Goal: Use online tool/utility: Utilize a website feature to perform a specific function

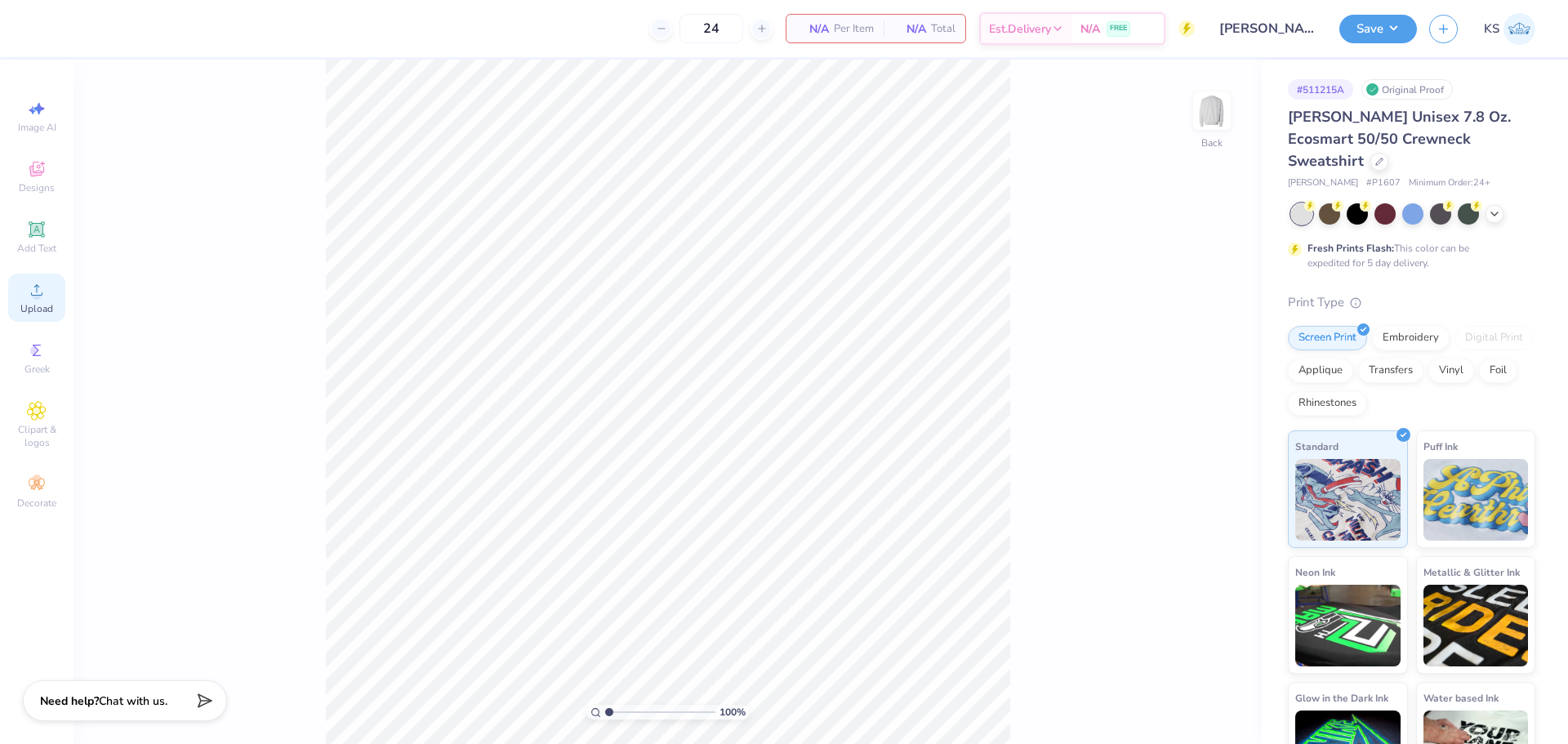
click at [25, 301] on div "Upload" at bounding box center [37, 297] width 57 height 48
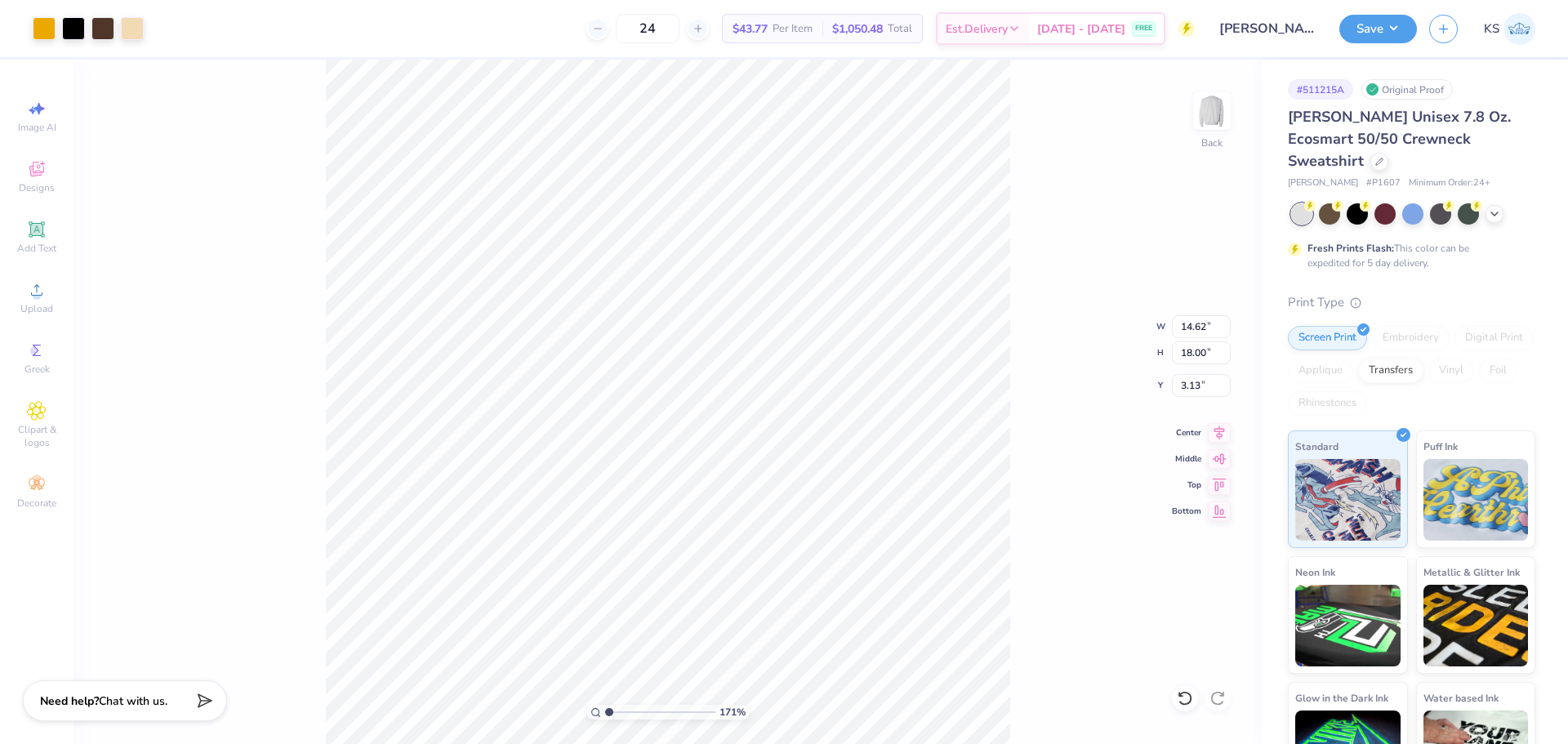
type input "1"
drag, startPoint x: 611, startPoint y: 707, endPoint x: 584, endPoint y: 681, distance: 37.5
click at [605, 704] on input "range" at bounding box center [659, 712] width 110 height 15
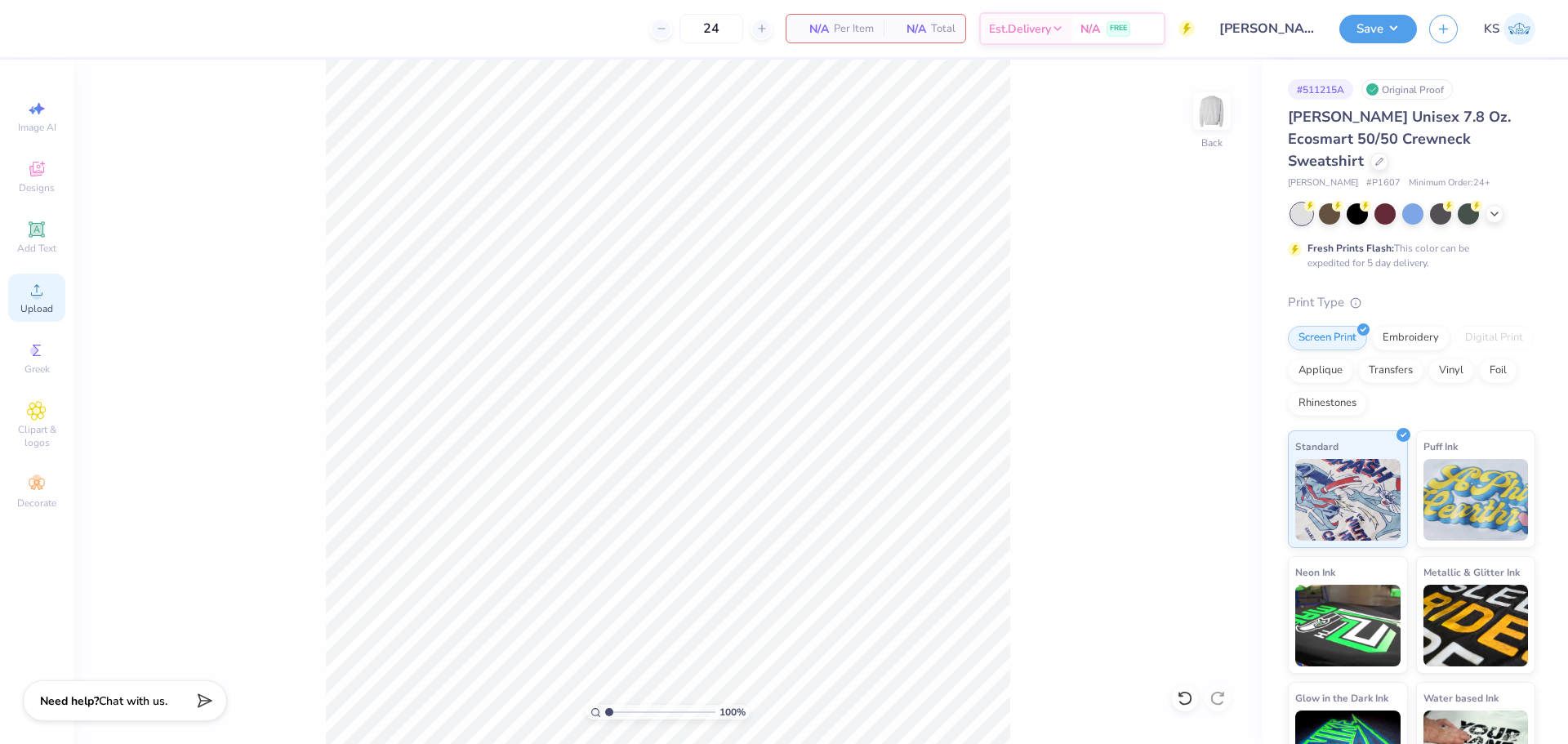
click at [40, 297] on circle at bounding box center [36, 295] width 9 height 9
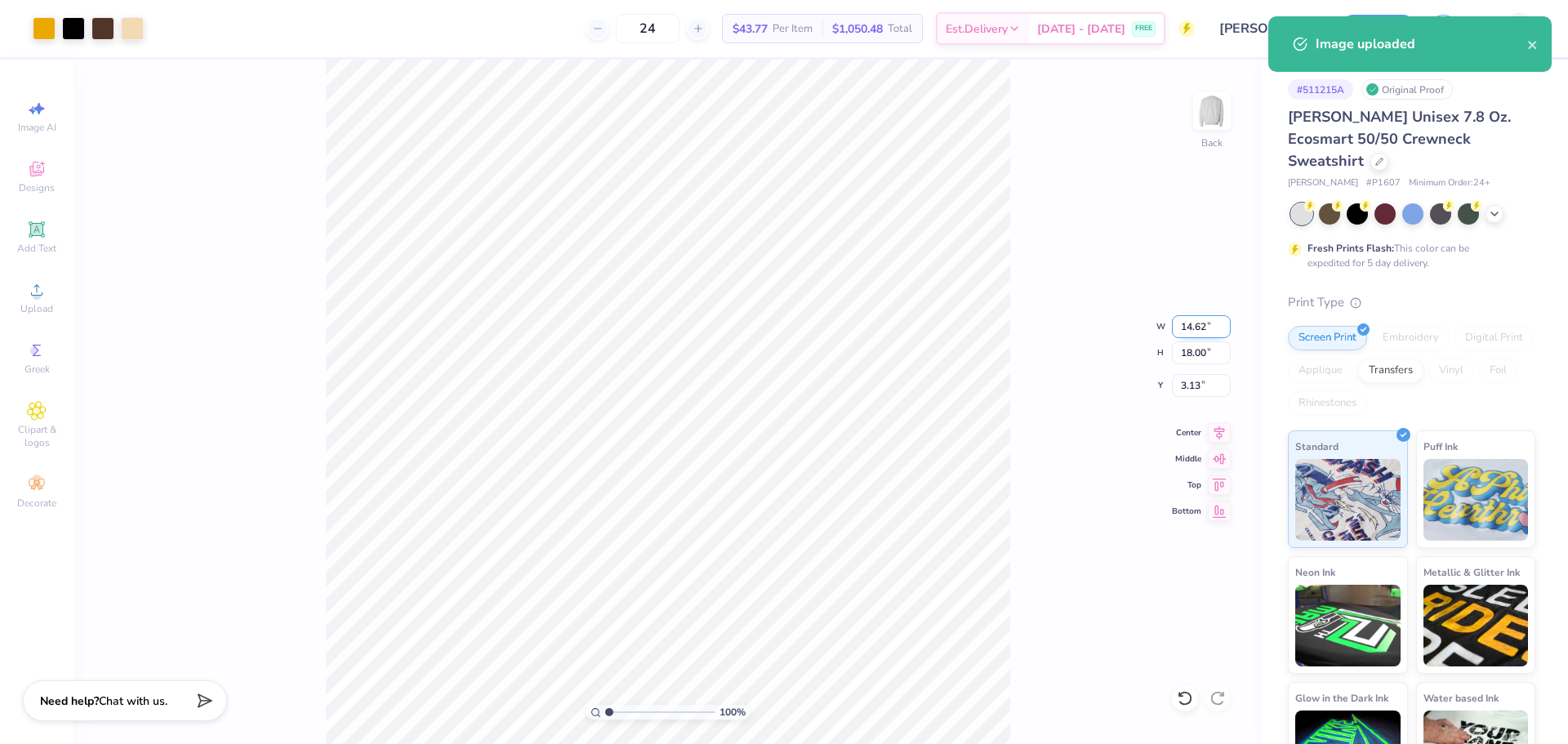
click at [1192, 326] on input "14.62" at bounding box center [1201, 326] width 59 height 23
type input "12.50"
type input "15.39"
type input "4.43"
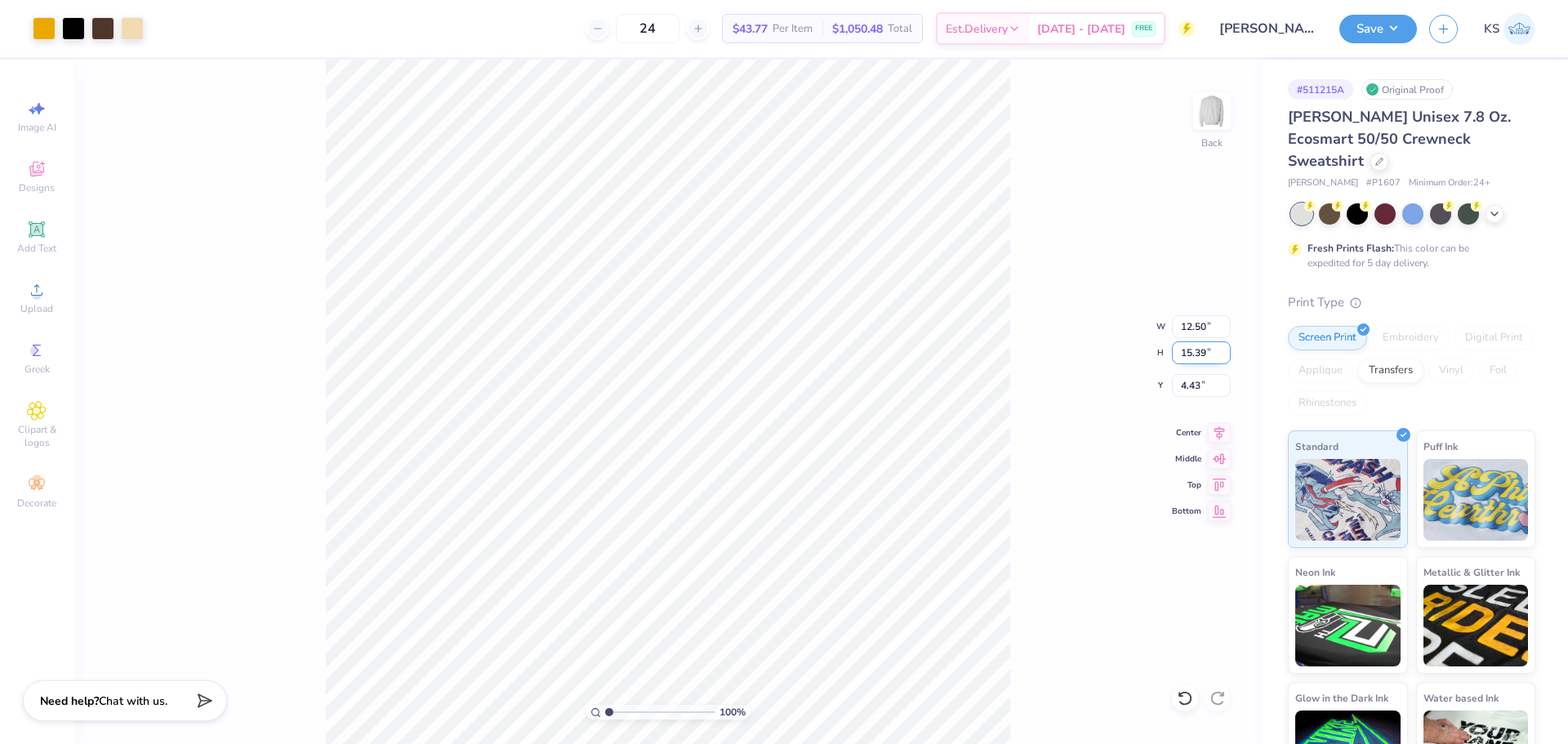
click at [1212, 354] on input "15.39" at bounding box center [1201, 353] width 59 height 23
type input "15"
type input "12.18"
type input "15.00"
click at [1207, 382] on input "4.63" at bounding box center [1201, 385] width 59 height 23
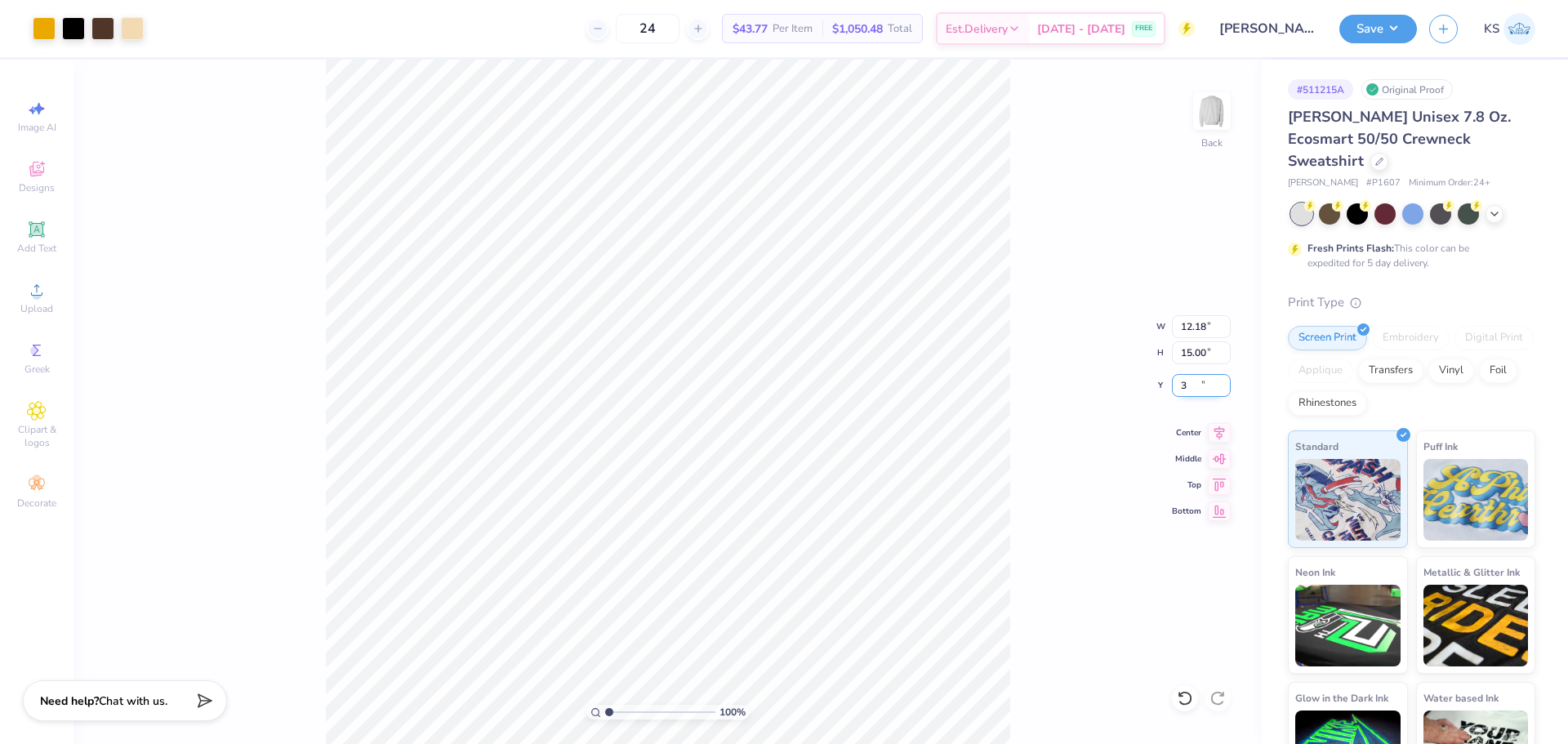
type input "3.00"
click at [1203, 383] on input "3.00" at bounding box center [1201, 385] width 59 height 23
type input "2.00"
click at [1017, 302] on div "100 % Back W 12.18 12.18 " H 15.00 15.00 " Y 2.00 2.00 " Center Middle Top Bott…" at bounding box center [668, 402] width 1188 height 684
type input "2.08"
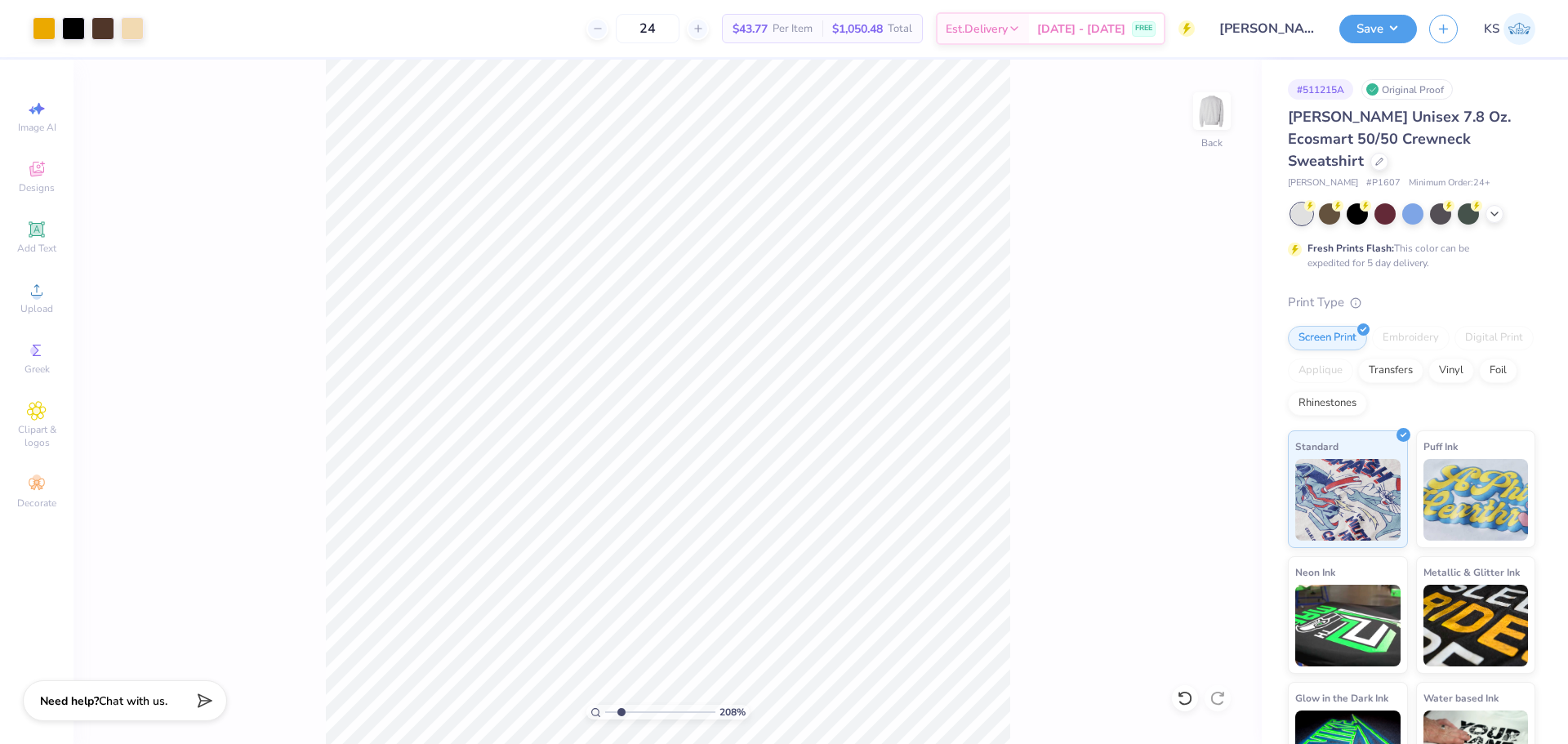
click at [621, 707] on input "range" at bounding box center [659, 712] width 110 height 15
type input "0.27"
type input "0.29"
type input "12.18"
click at [1185, 697] on icon at bounding box center [1185, 698] width 17 height 17
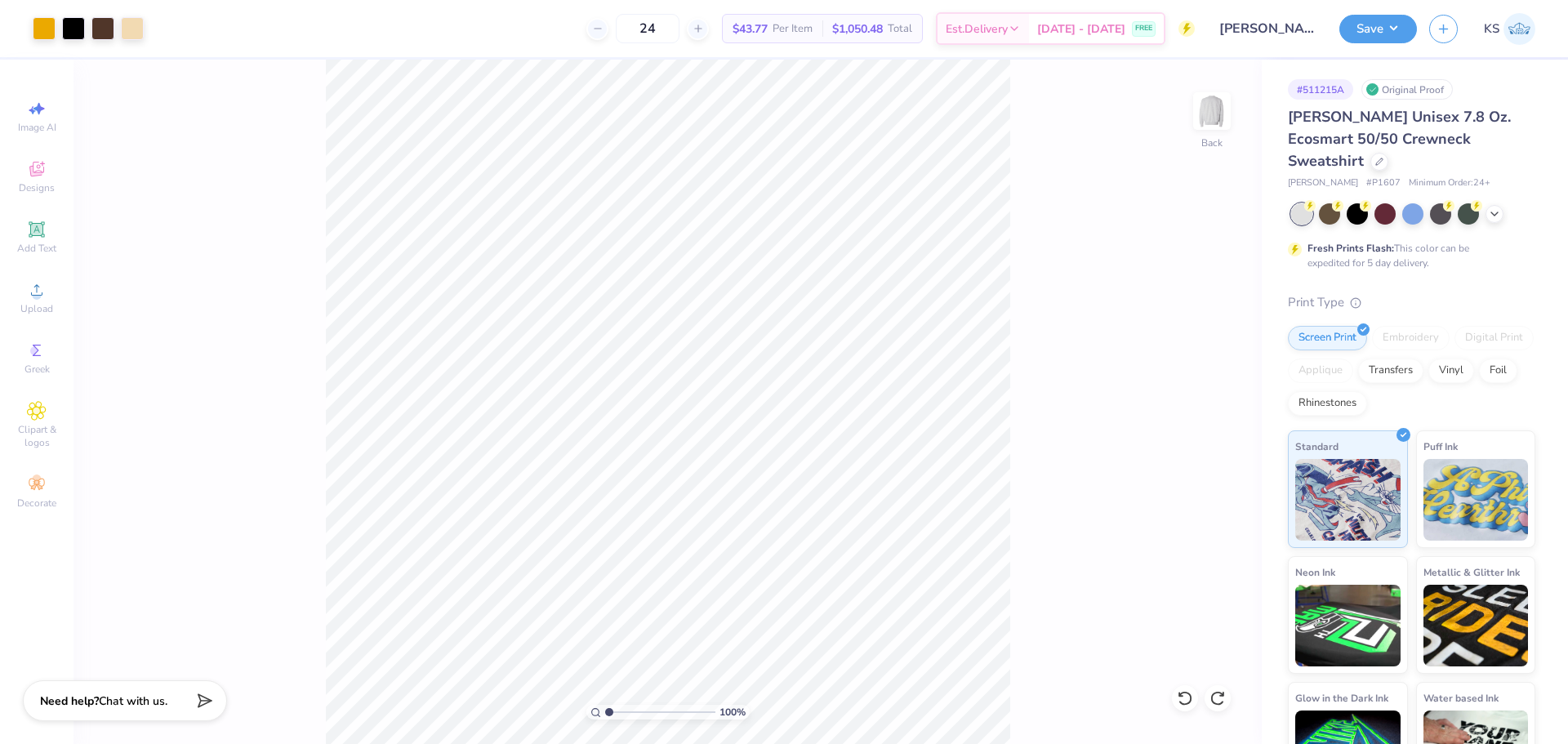
drag, startPoint x: 620, startPoint y: 709, endPoint x: 590, endPoint y: 705, distance: 30.3
click at [605, 709] on input "range" at bounding box center [659, 712] width 110 height 15
drag, startPoint x: 607, startPoint y: 710, endPoint x: 628, endPoint y: 704, distance: 21.8
click at [628, 705] on input "range" at bounding box center [659, 712] width 110 height 15
drag, startPoint x: 631, startPoint y: 708, endPoint x: 498, endPoint y: 710, distance: 133.0
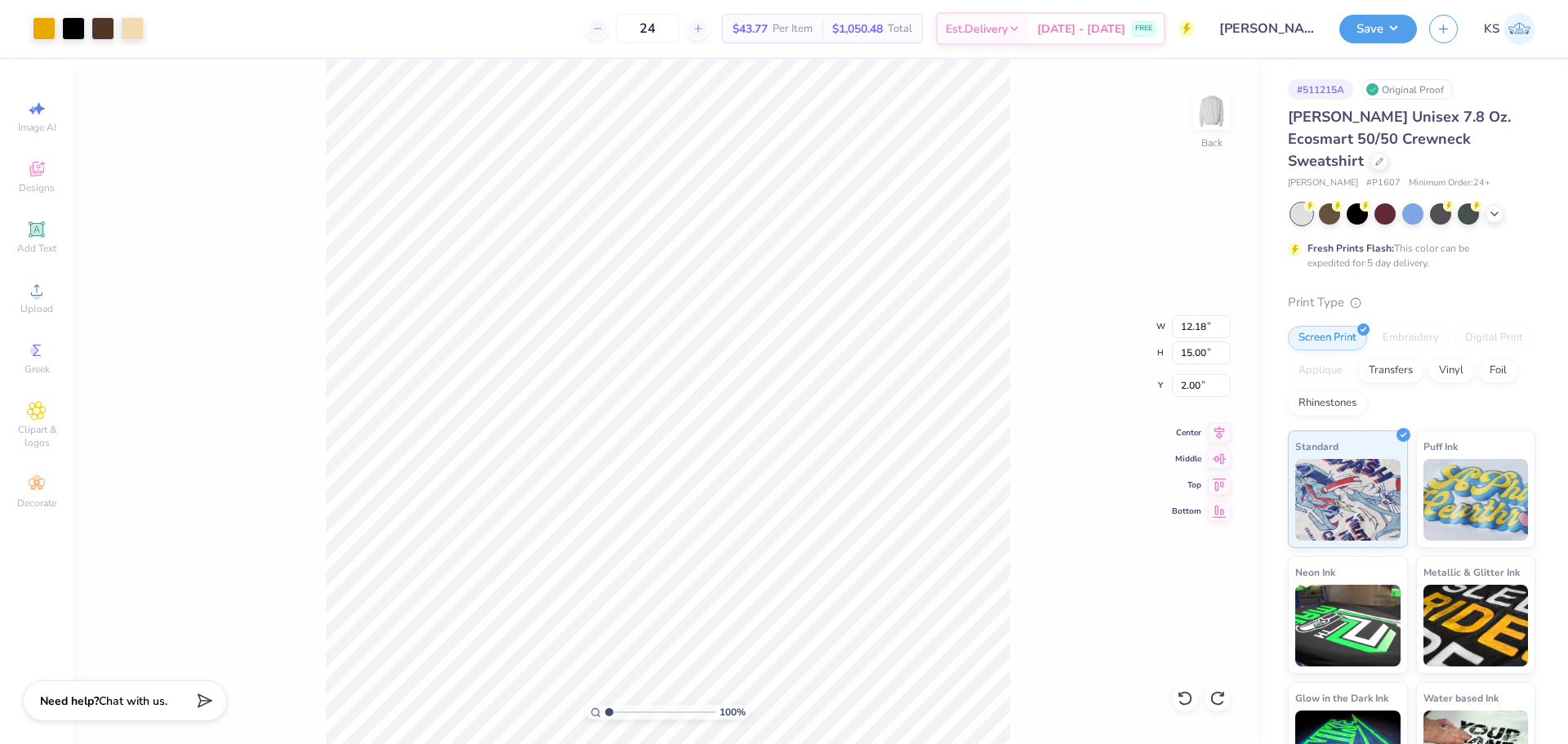
type input "1"
click at [605, 710] on input "range" at bounding box center [659, 712] width 110 height 15
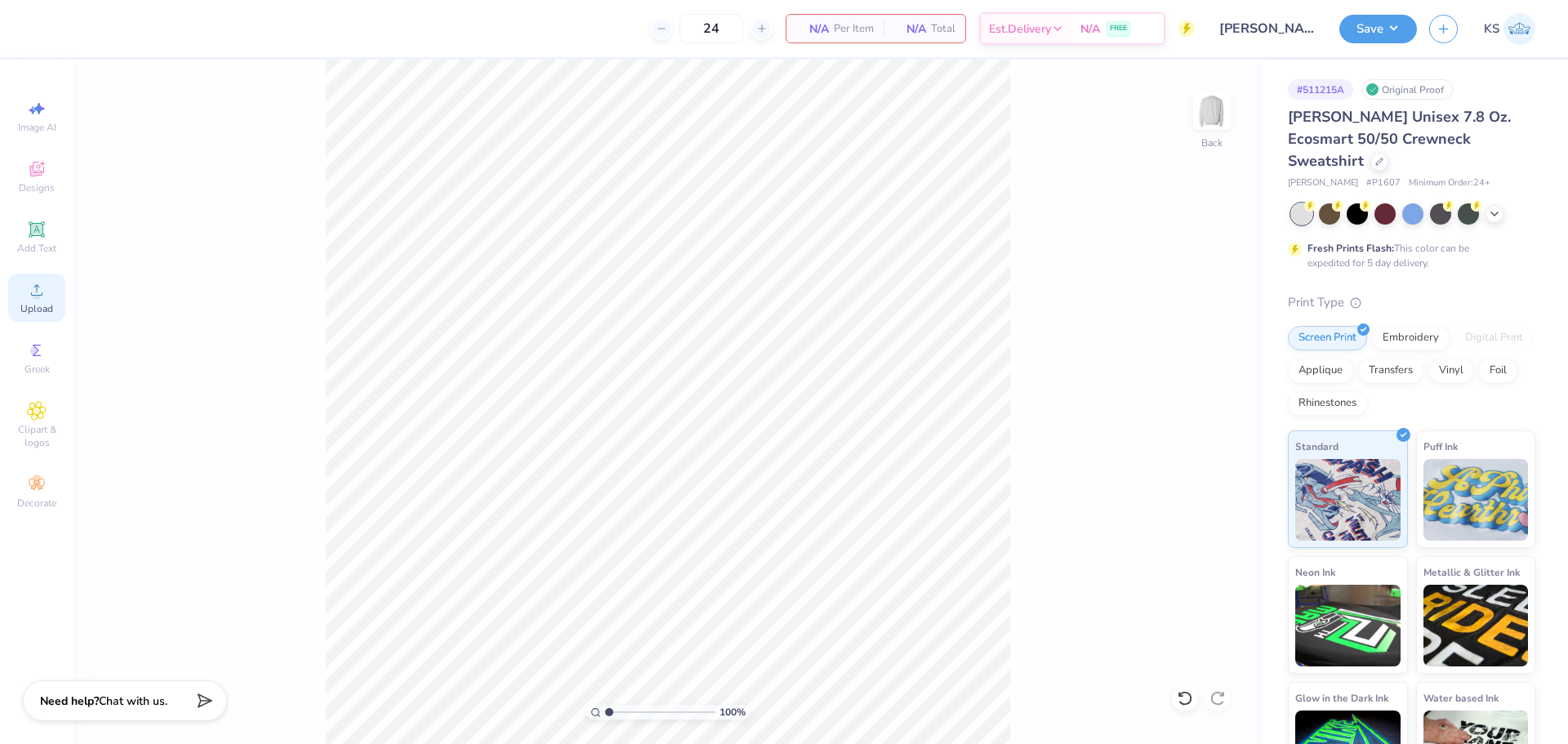
click at [19, 299] on div "Upload" at bounding box center [37, 297] width 57 height 48
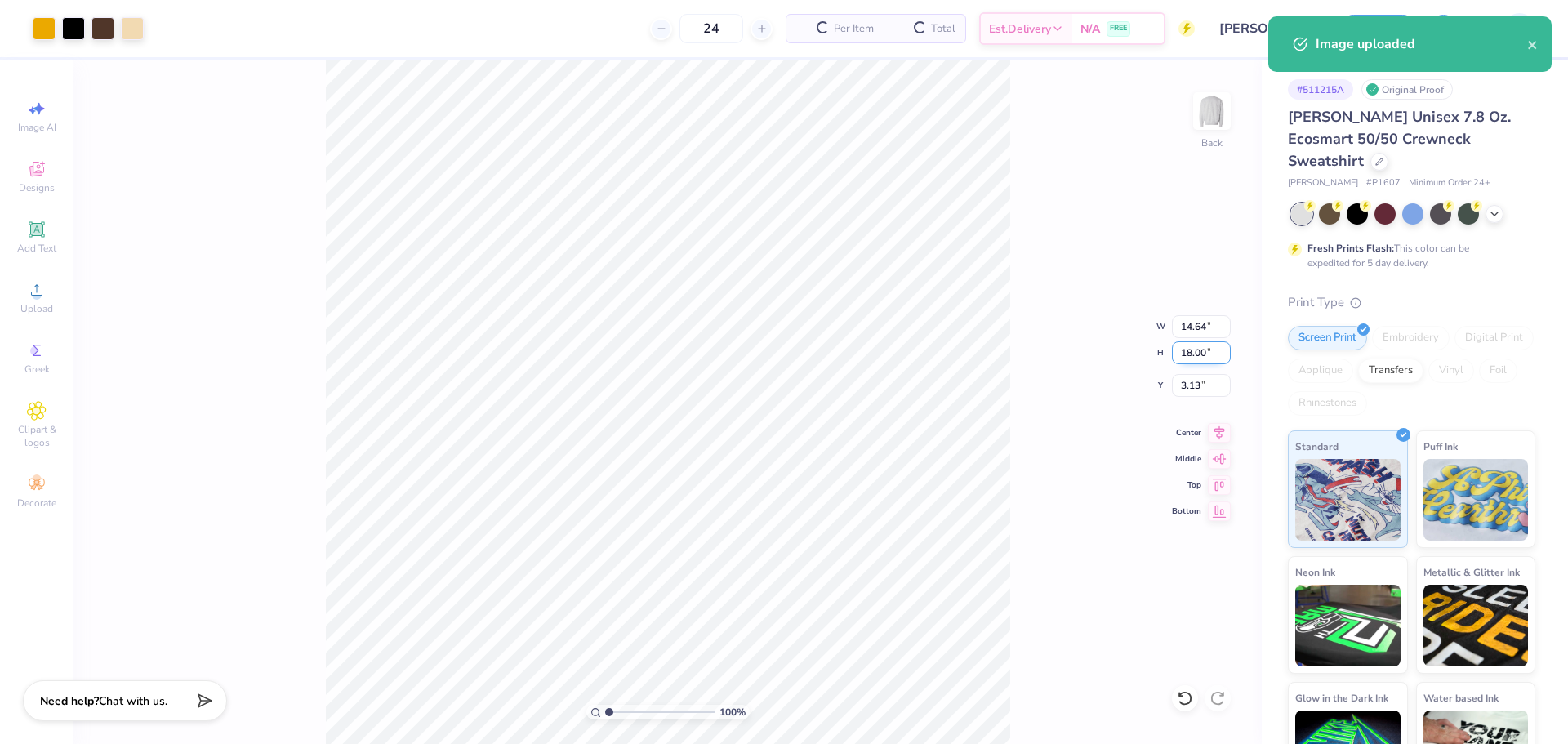
click at [1198, 356] on input "18.00" at bounding box center [1201, 353] width 59 height 23
type input "15"
click at [1198, 394] on input "3.13" at bounding box center [1201, 385] width 59 height 23
type input "12.20"
type input "15.00"
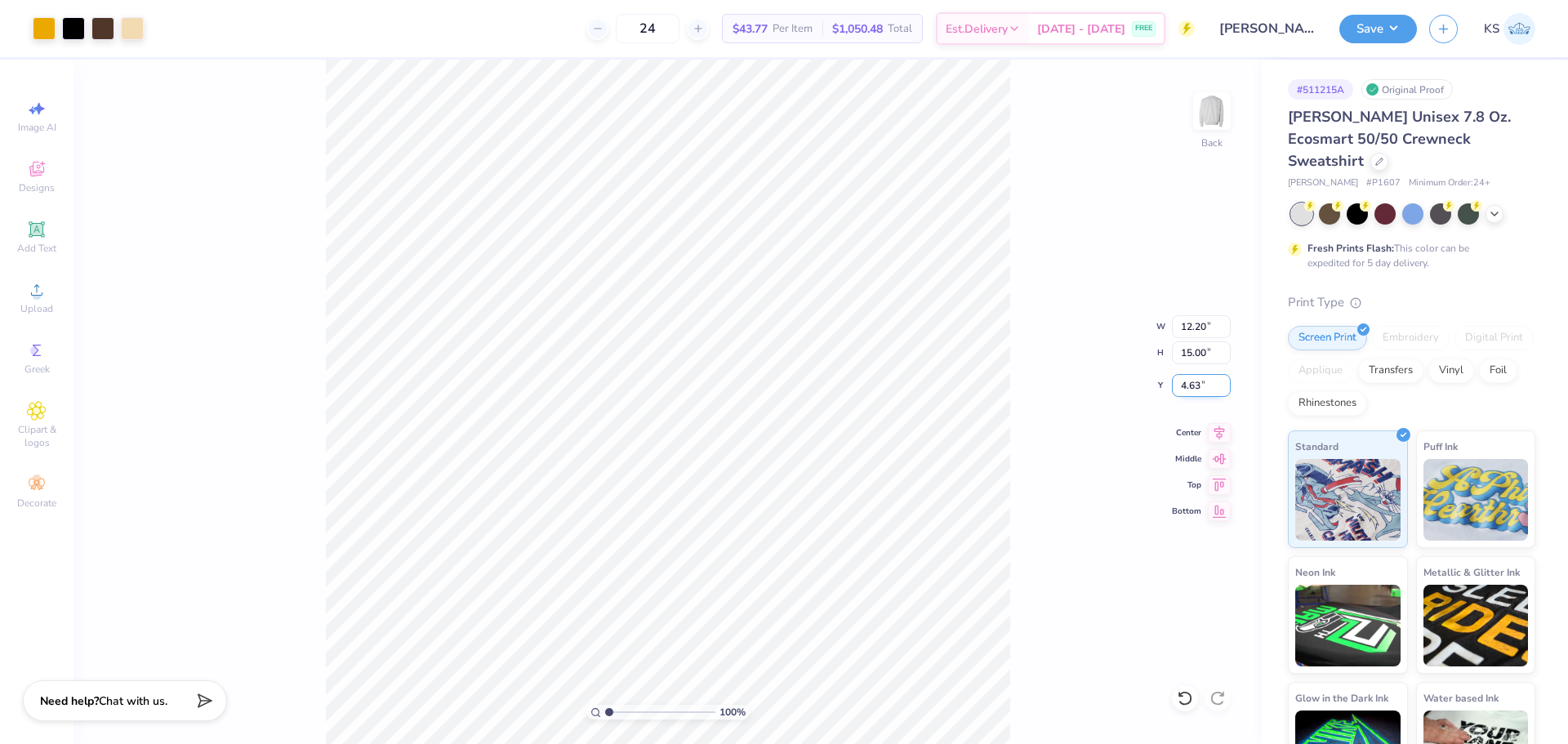
click at [1200, 385] on input "4.63" at bounding box center [1201, 385] width 59 height 23
type input "3.00"
click at [1188, 374] on input "3.00" at bounding box center [1201, 385] width 59 height 23
type input "2.00"
click at [621, 716] on input "range" at bounding box center [659, 712] width 110 height 15
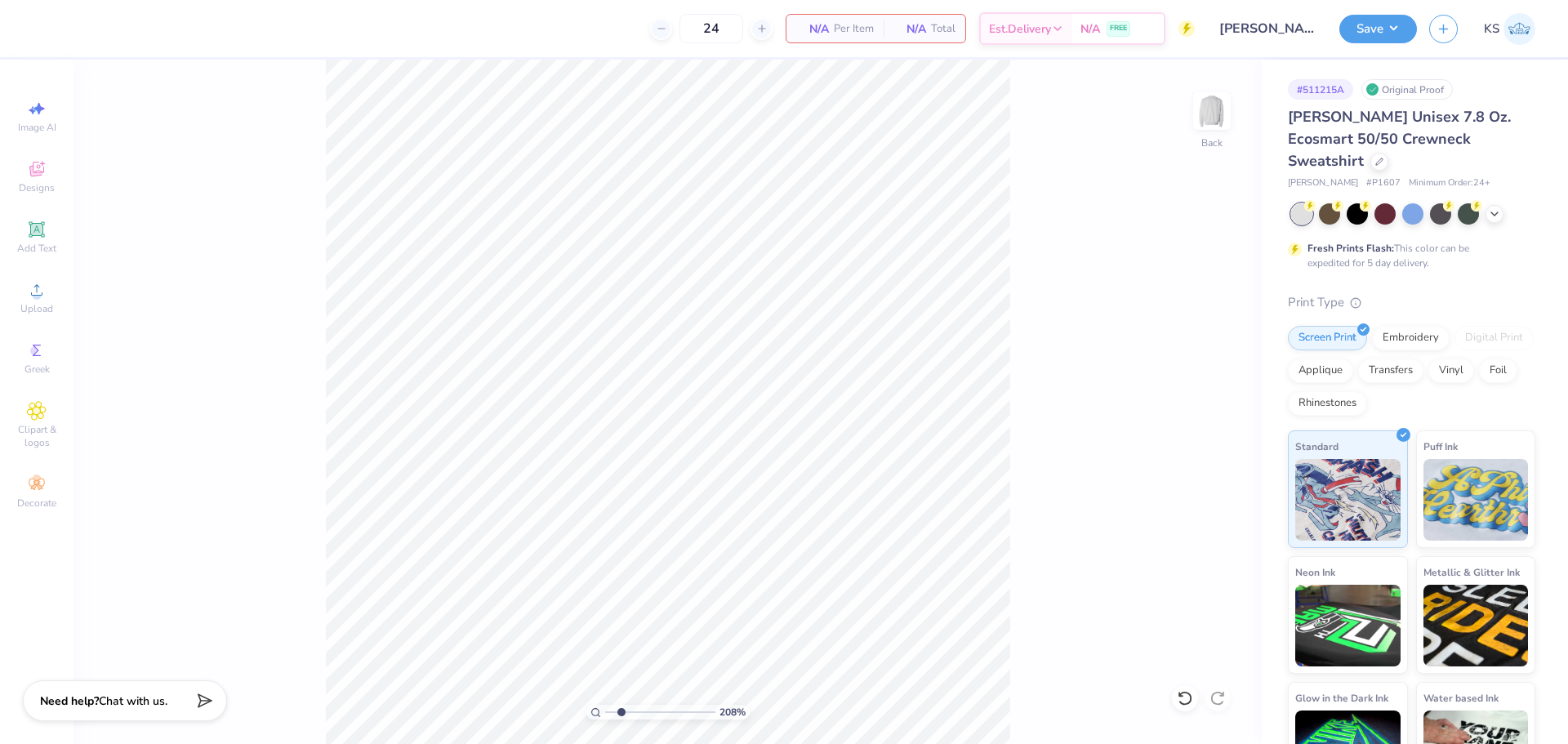
click at [611, 706] on div "208 %" at bounding box center [668, 402] width 684 height 684
drag, startPoint x: 622, startPoint y: 709, endPoint x: 206, endPoint y: 433, distance: 499.2
type input "1"
click at [605, 704] on input "range" at bounding box center [659, 712] width 110 height 15
click at [43, 280] on icon at bounding box center [36, 289] width 19 height 19
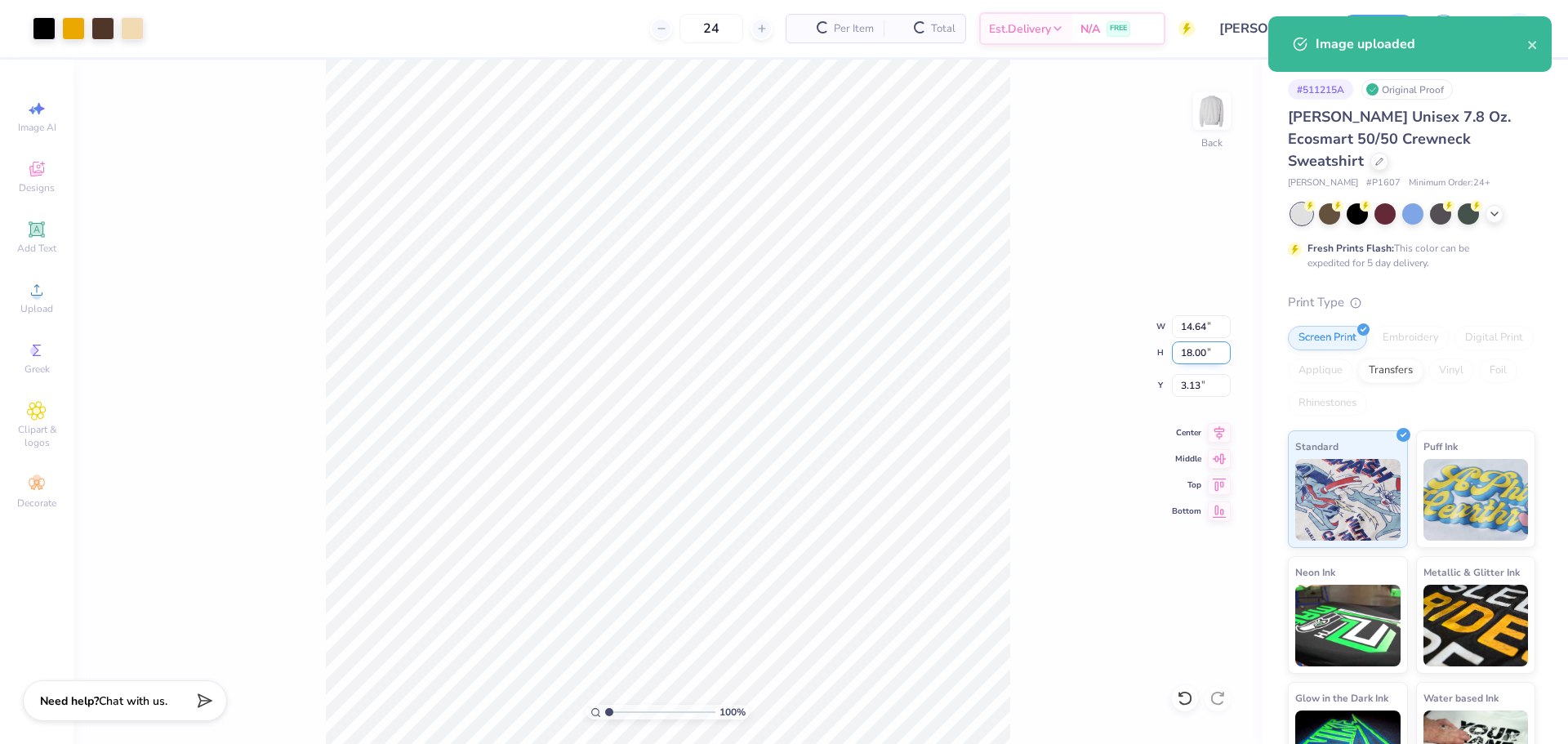
click at [1196, 359] on input "18.00" at bounding box center [1201, 353] width 59 height 23
type input "15"
type input "12.20"
type input "15.00"
click at [1202, 389] on input "4.63" at bounding box center [1201, 385] width 59 height 23
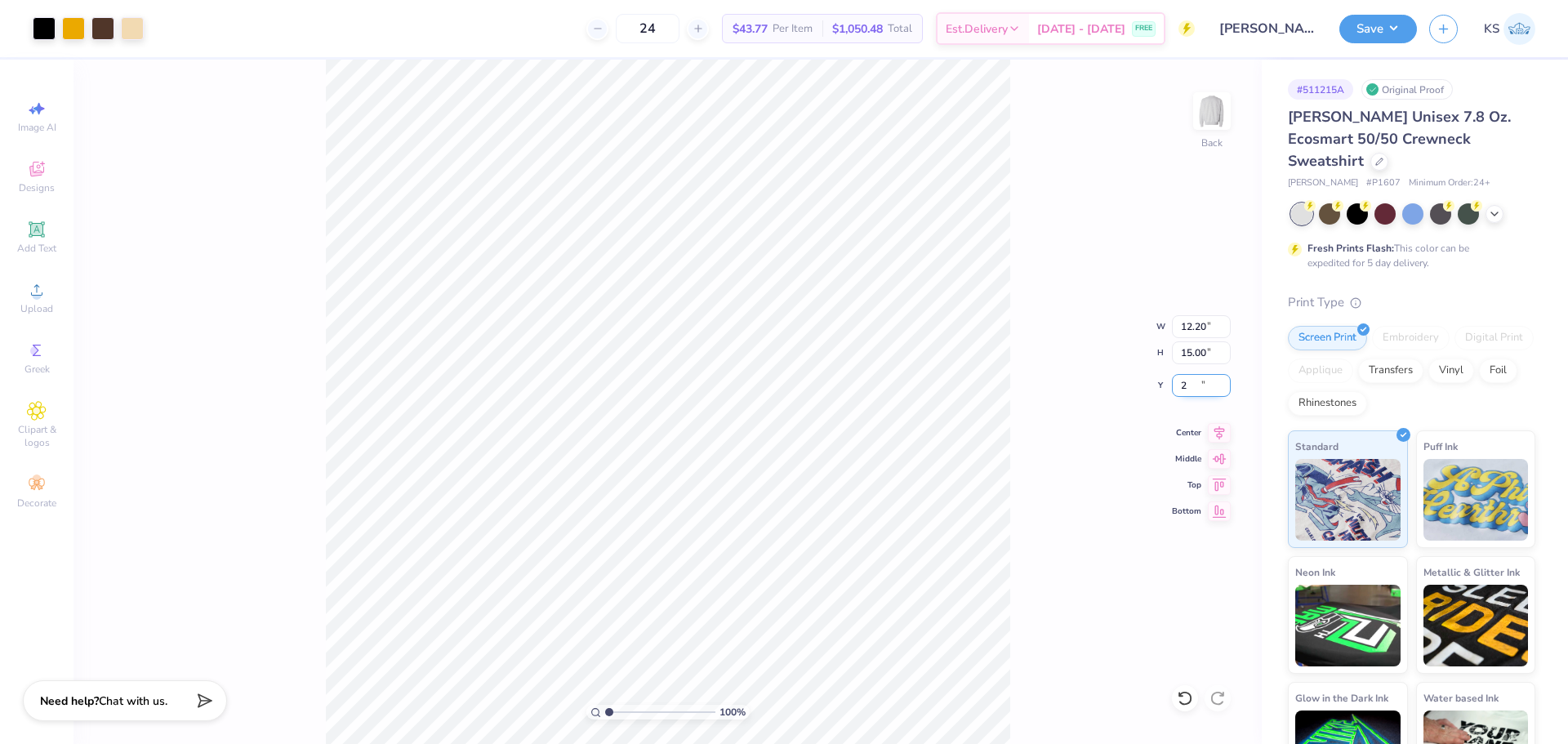
type input "2.00"
click at [618, 708] on input "range" at bounding box center [659, 712] width 110 height 15
drag, startPoint x: 618, startPoint y: 713, endPoint x: 531, endPoint y: 690, distance: 90.0
type input "1"
click at [605, 704] on input "range" at bounding box center [659, 712] width 110 height 15
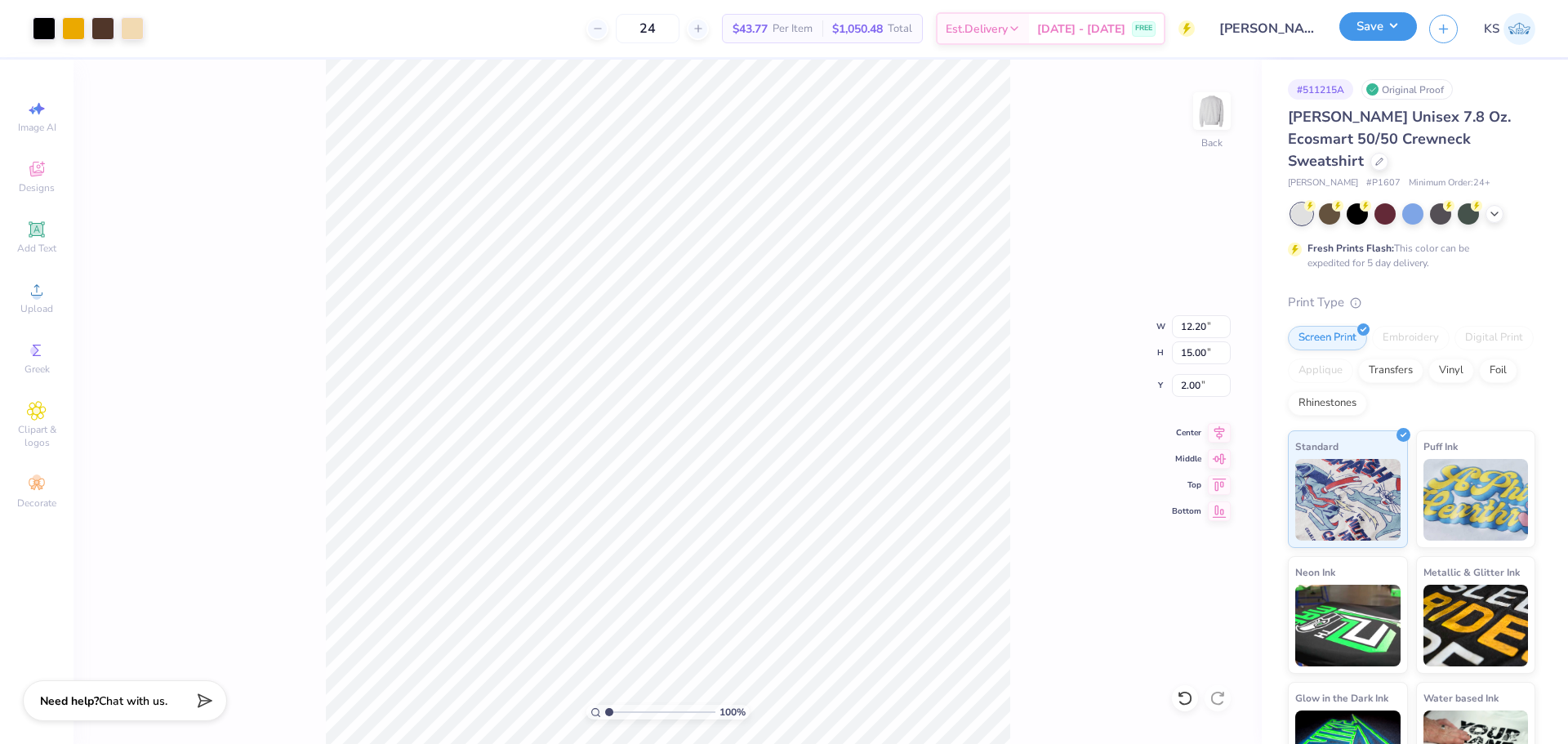
click at [1369, 27] on button "Save" at bounding box center [1378, 26] width 78 height 29
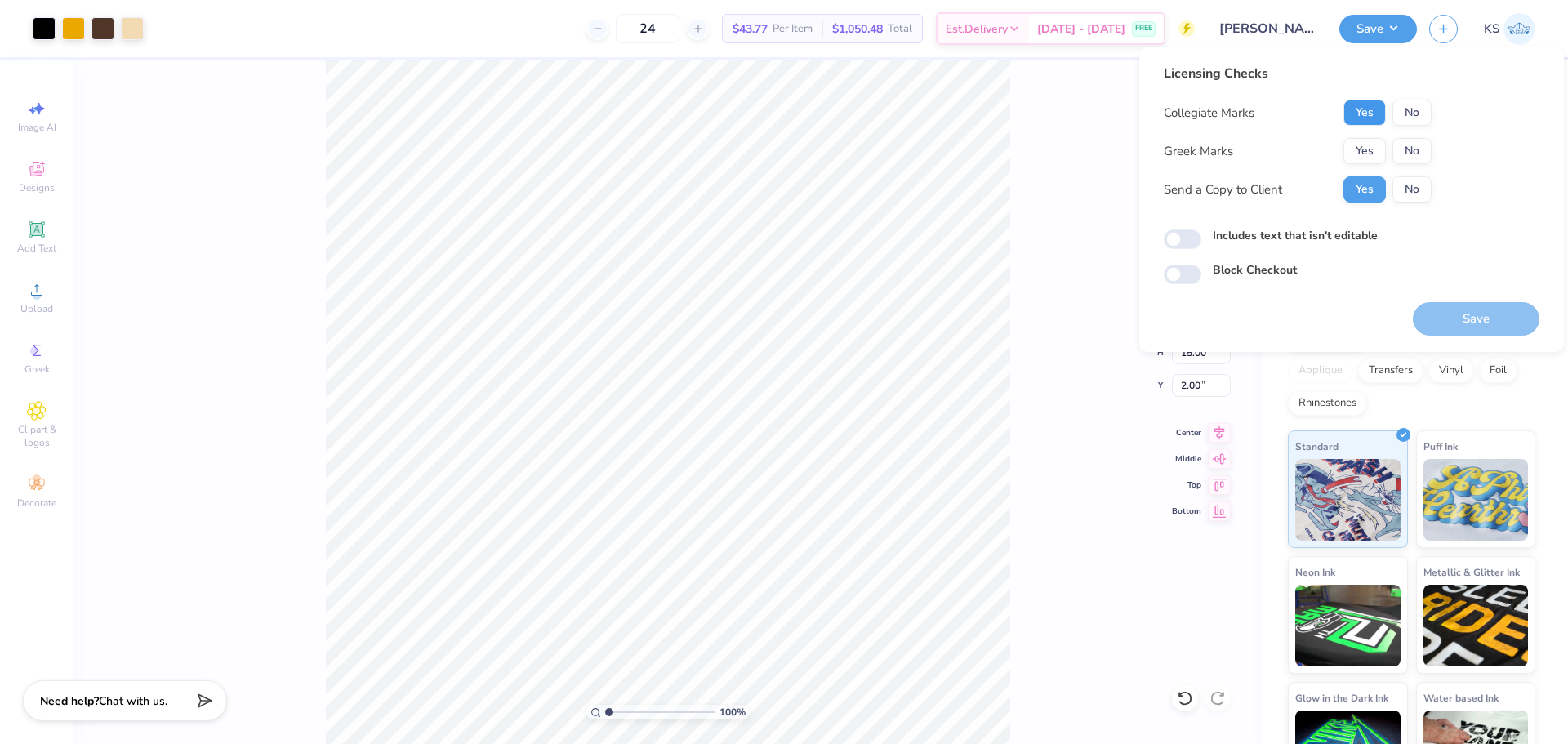
click at [1379, 112] on button "Yes" at bounding box center [1365, 113] width 42 height 26
drag, startPoint x: 1376, startPoint y: 145, endPoint x: 1386, endPoint y: 173, distance: 29.7
click at [1376, 145] on button "Yes" at bounding box center [1365, 150] width 42 height 26
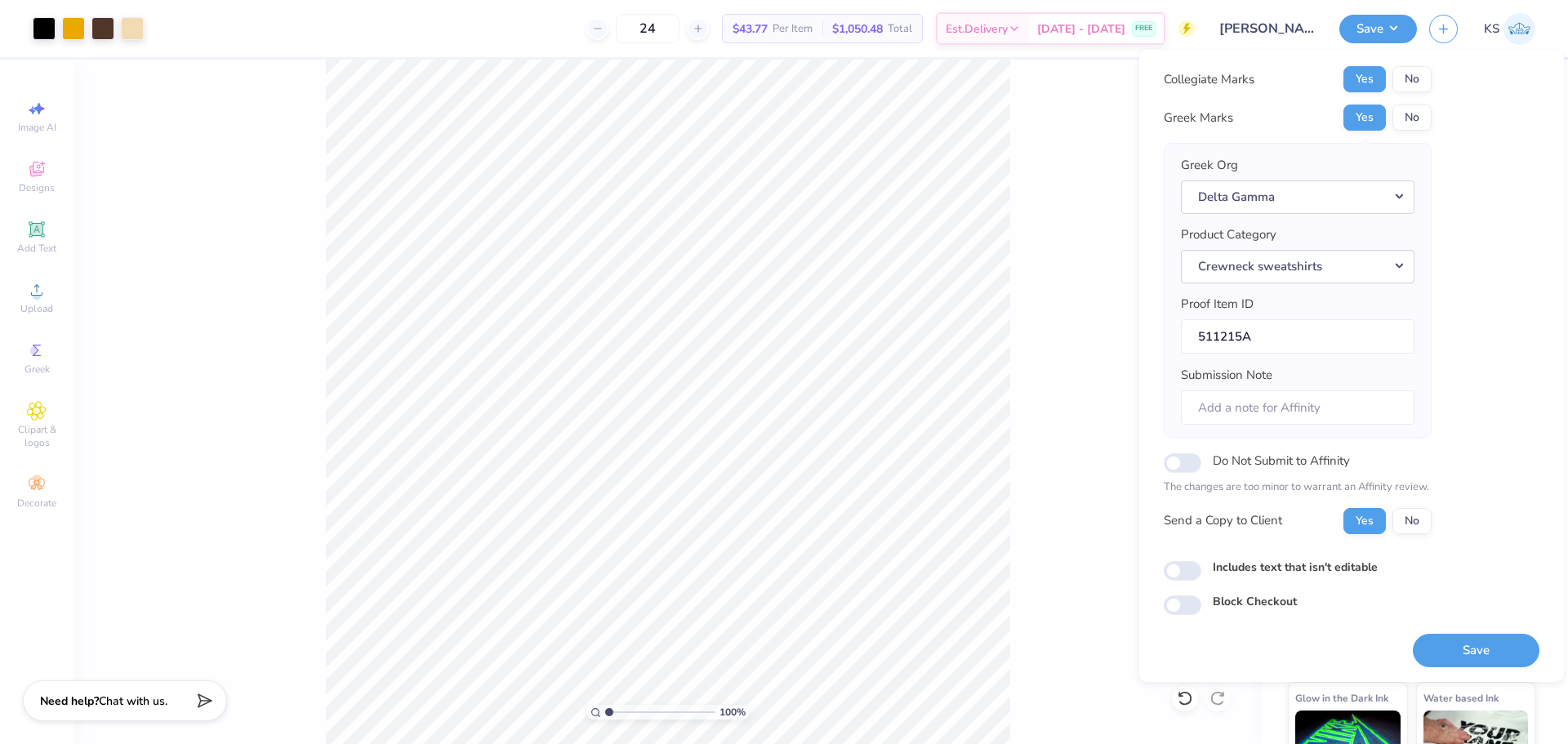
scroll to position [37, 0]
click at [1450, 629] on div "Save" at bounding box center [1476, 640] width 127 height 52
click at [1455, 644] on button "Save" at bounding box center [1476, 649] width 127 height 33
